Goal: Transaction & Acquisition: Book appointment/travel/reservation

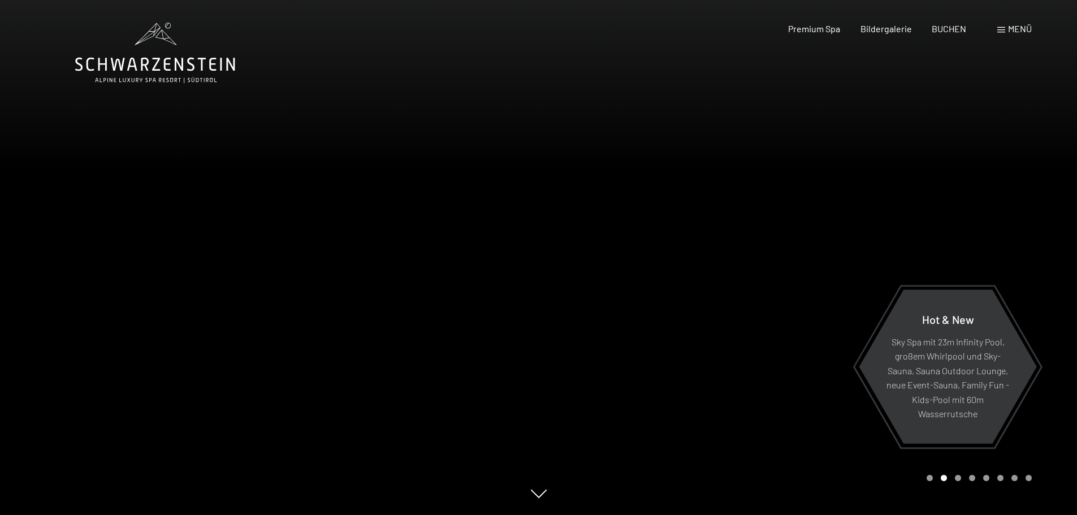
click at [1008, 26] on span "Menü" at bounding box center [1020, 28] width 24 height 11
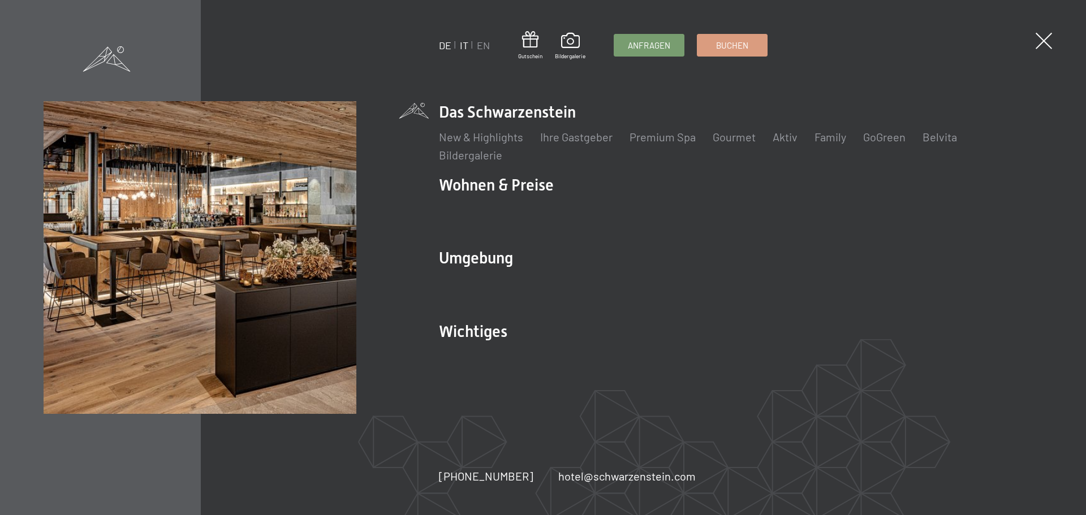
click at [462, 46] on link "IT" at bounding box center [464, 45] width 8 height 12
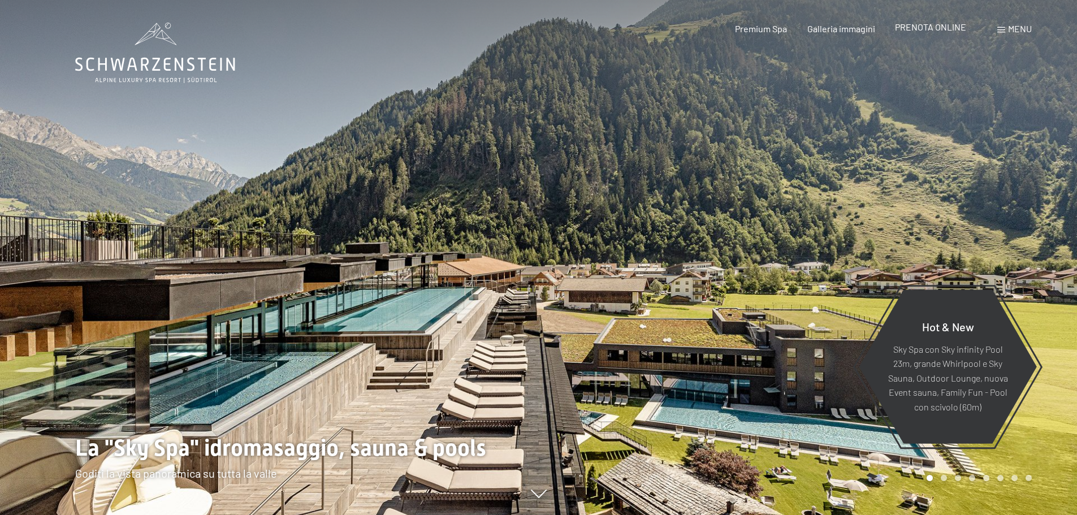
click at [915, 31] on span "PRENOTA ONLINE" at bounding box center [930, 26] width 71 height 11
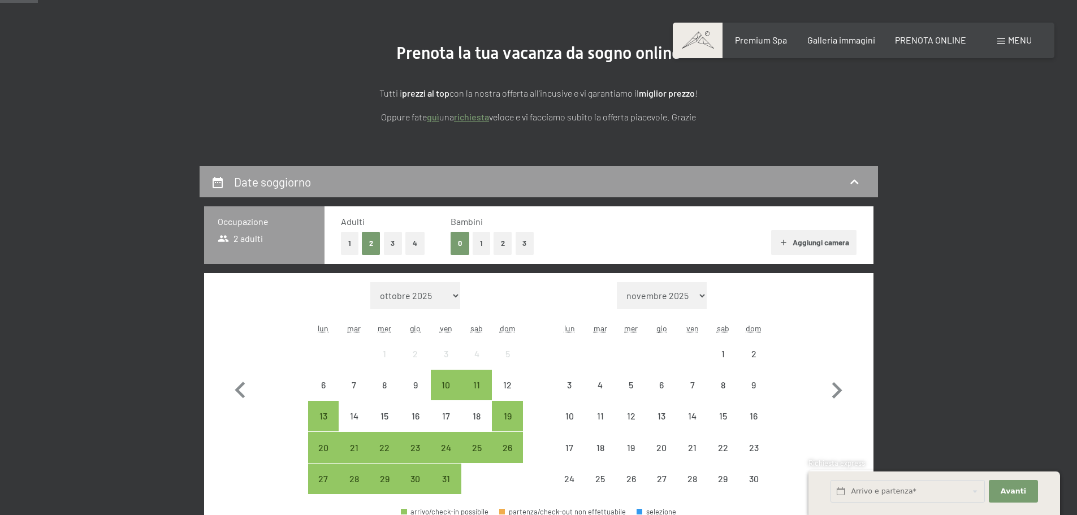
scroll to position [170, 0]
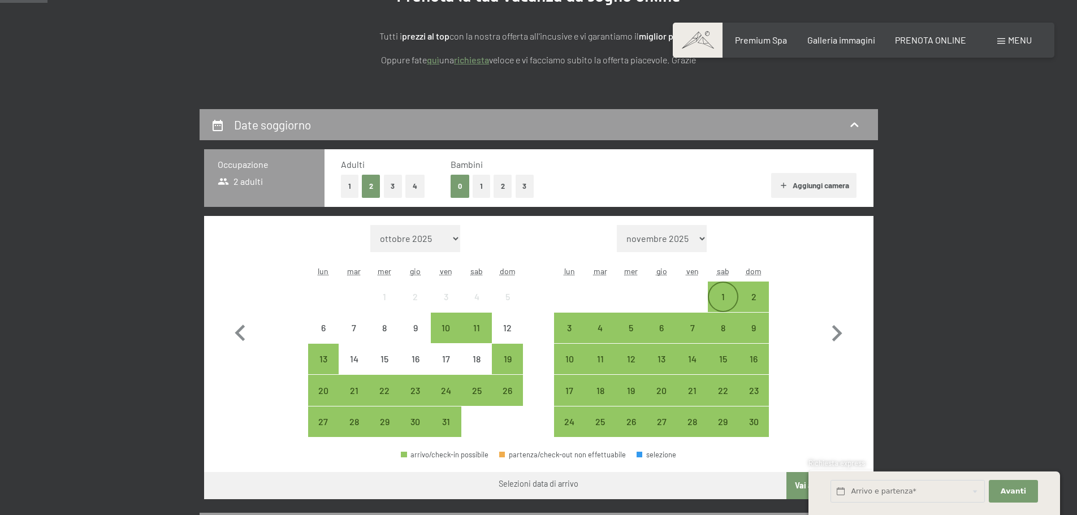
click at [725, 299] on div "1" at bounding box center [723, 306] width 28 height 28
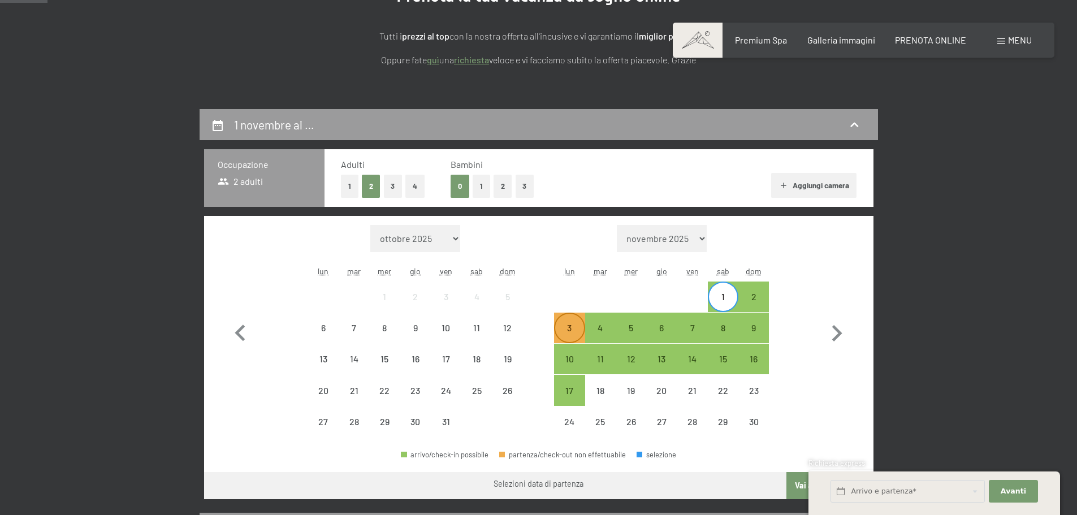
click at [559, 325] on div "3" at bounding box center [569, 337] width 28 height 28
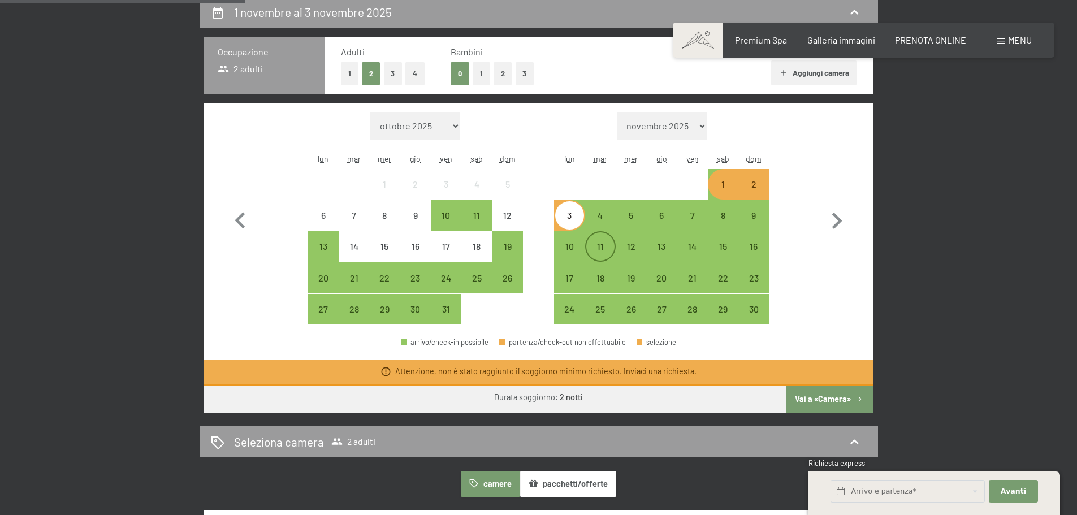
scroll to position [283, 0]
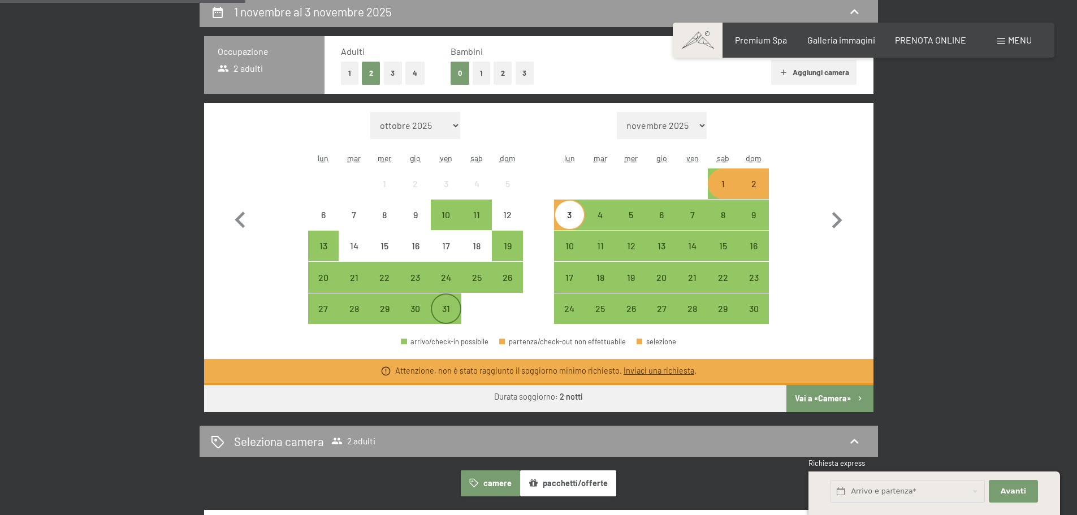
click at [456, 312] on div "31" at bounding box center [446, 318] width 28 height 28
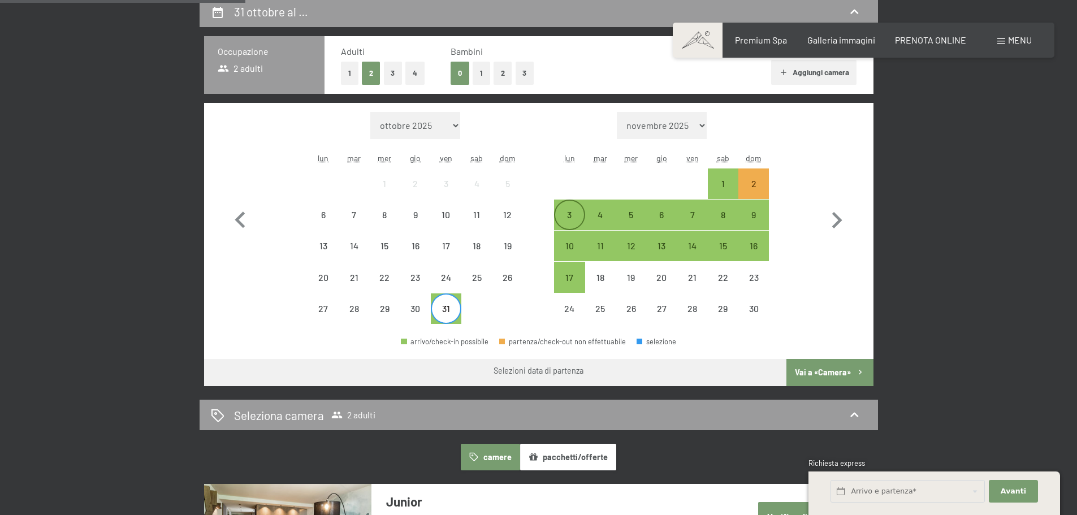
click at [570, 219] on div "3" at bounding box center [569, 224] width 28 height 28
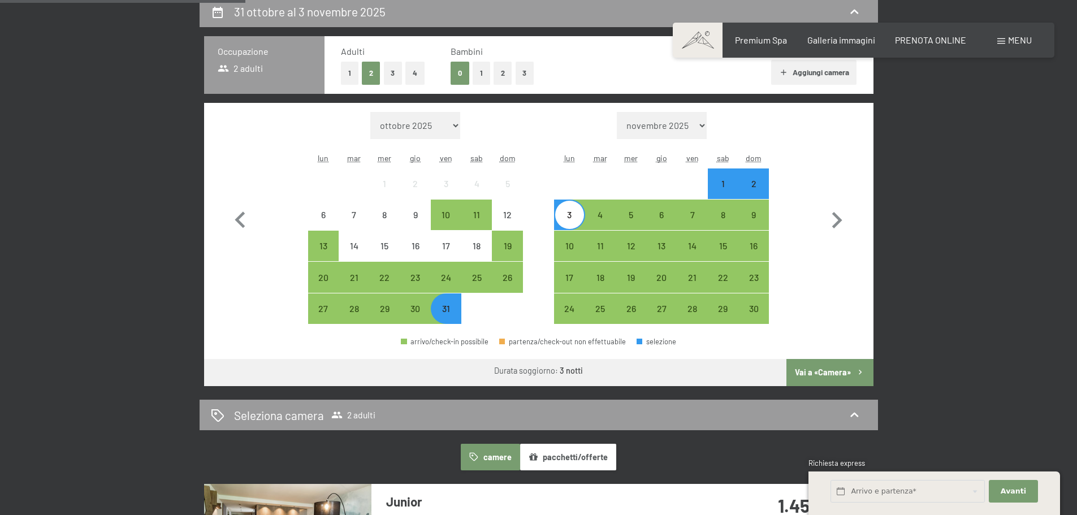
click at [831, 373] on button "Vai a «Camera»" at bounding box center [829, 372] width 87 height 27
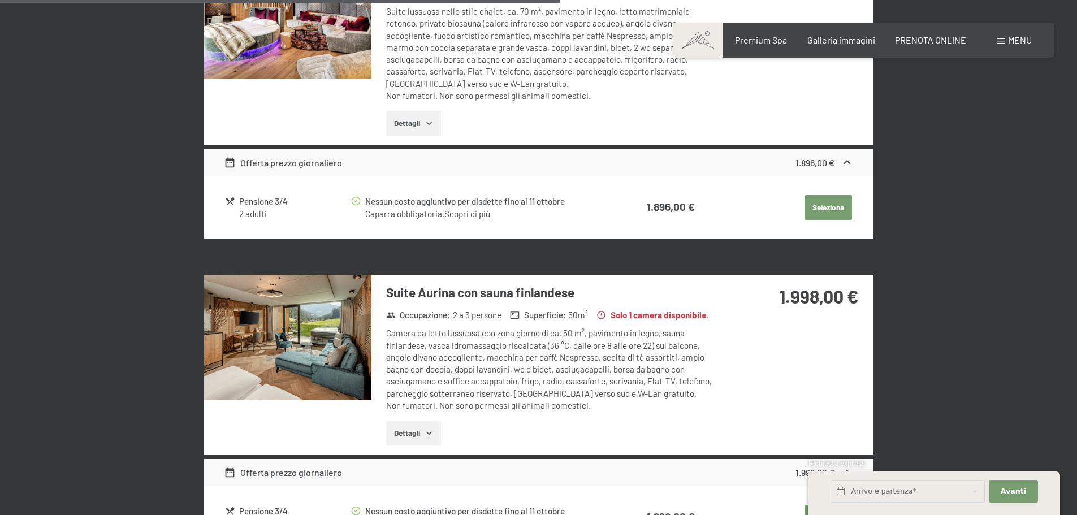
scroll to position [1749, 0]
